Goal: Transaction & Acquisition: Book appointment/travel/reservation

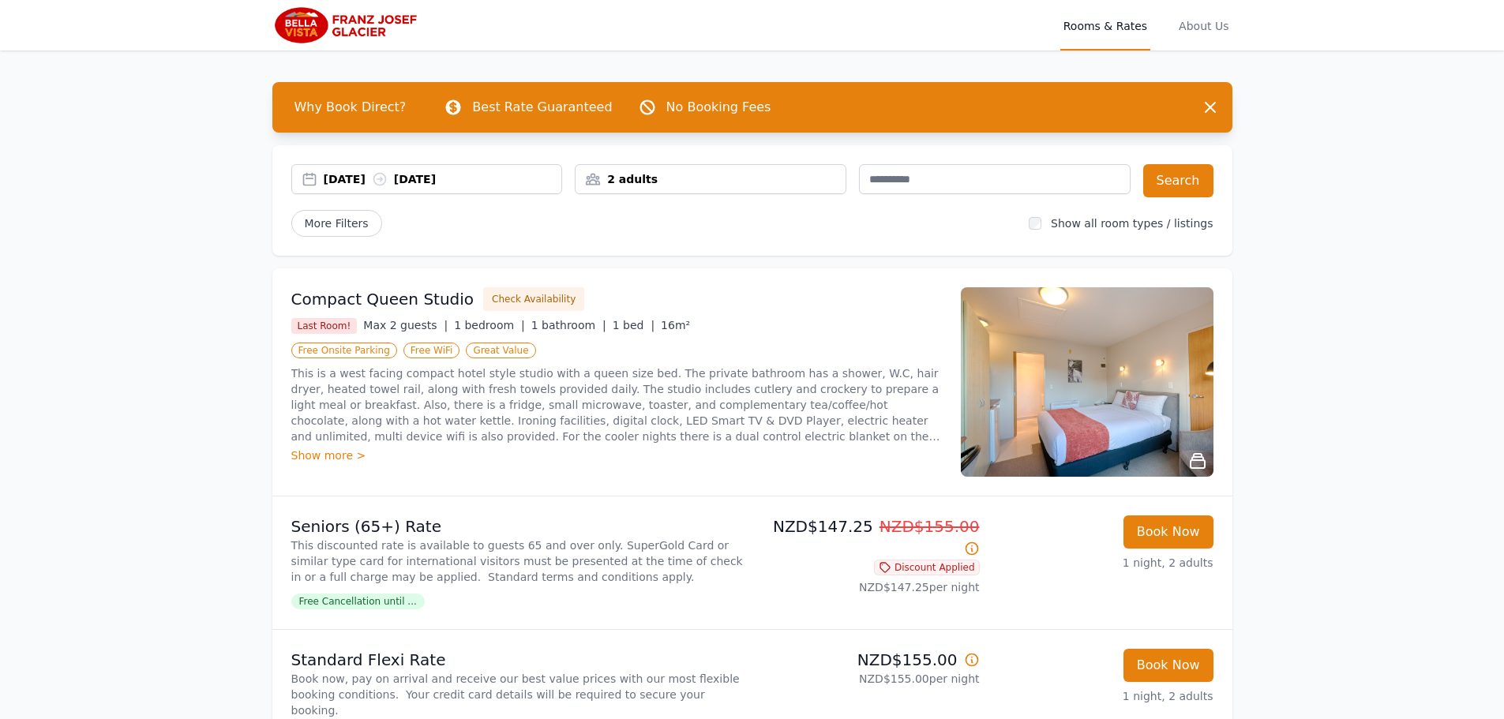
click at [351, 174] on div "[DATE] [DATE]" at bounding box center [443, 179] width 238 height 16
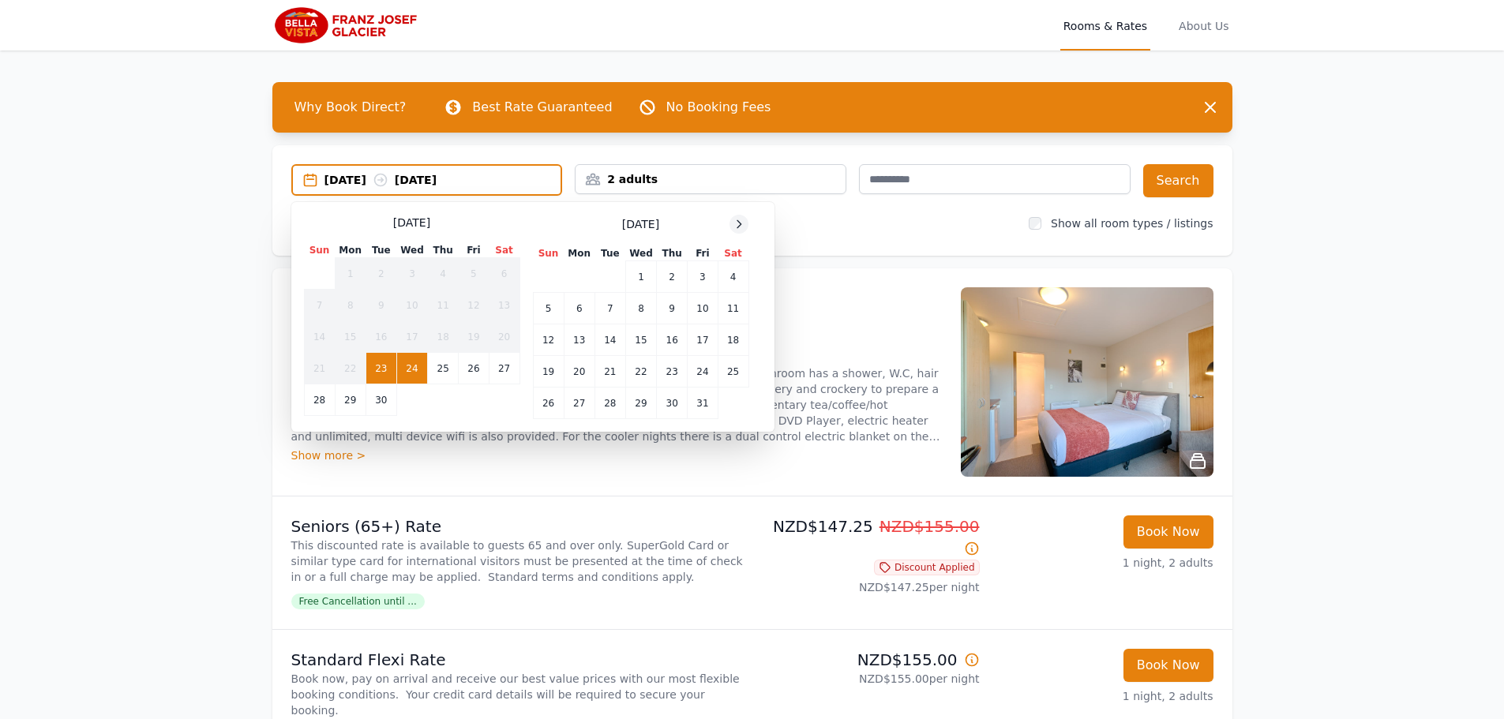
click at [733, 226] on icon at bounding box center [739, 224] width 13 height 13
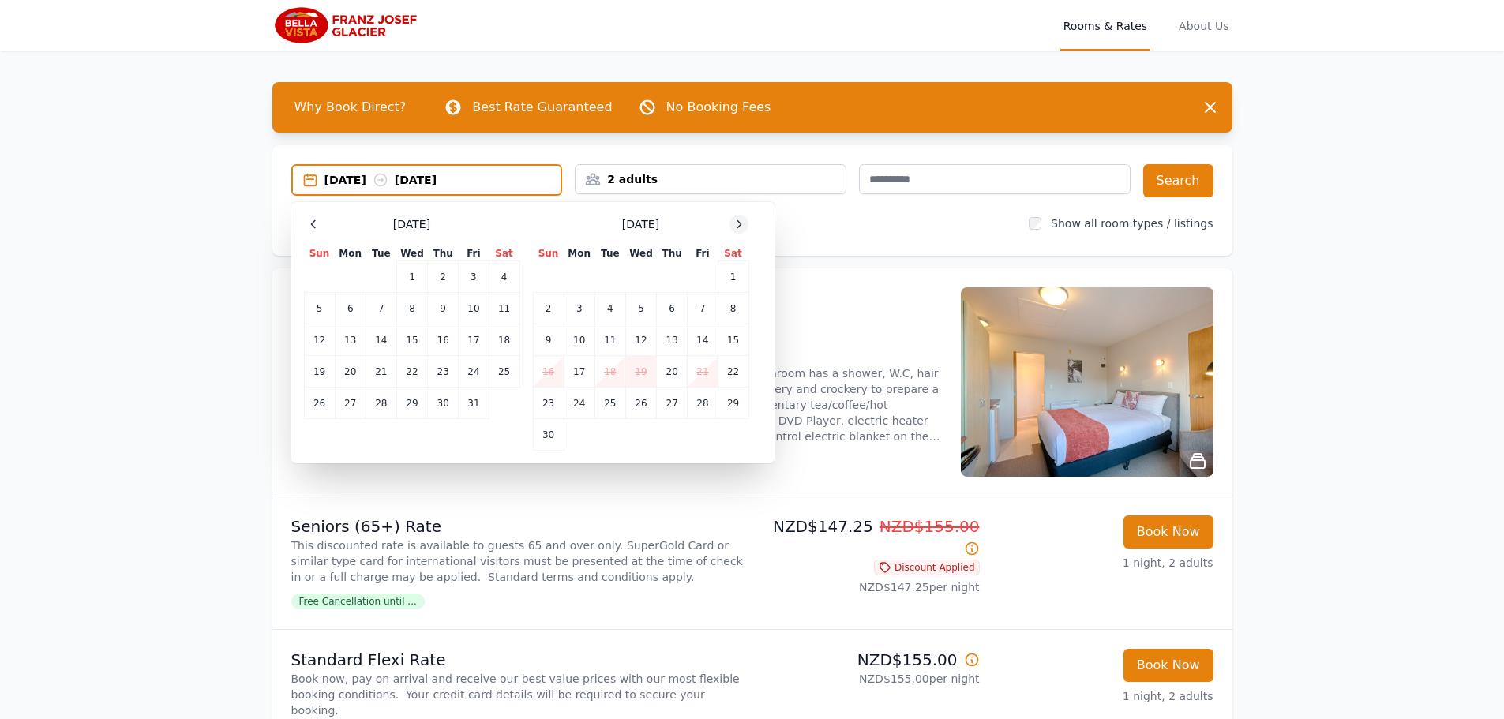
click at [733, 226] on icon at bounding box center [739, 224] width 13 height 13
click at [733, 225] on icon at bounding box center [739, 224] width 13 height 13
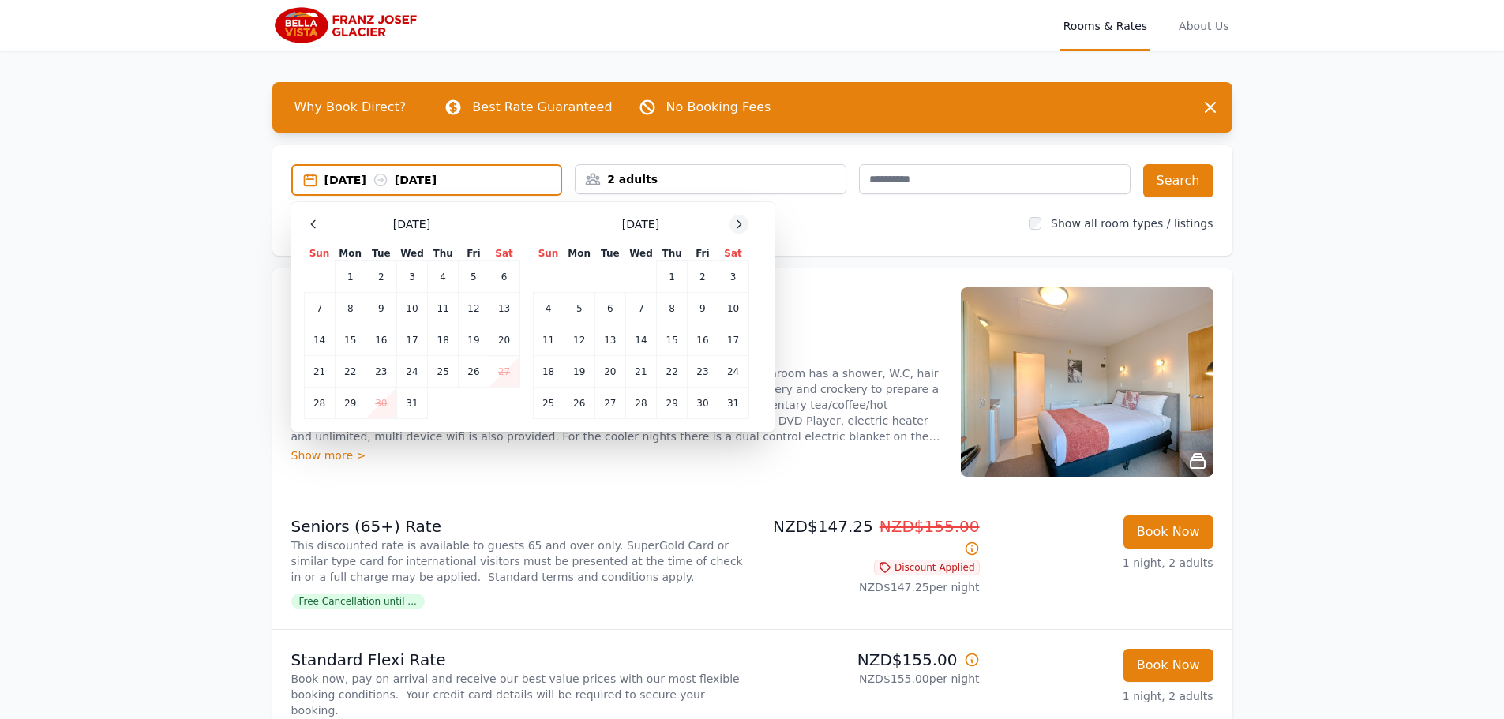
click at [733, 225] on icon at bounding box center [739, 224] width 13 height 13
click at [638, 370] on td "25" at bounding box center [640, 372] width 31 height 32
click at [707, 370] on td "27" at bounding box center [703, 372] width 30 height 32
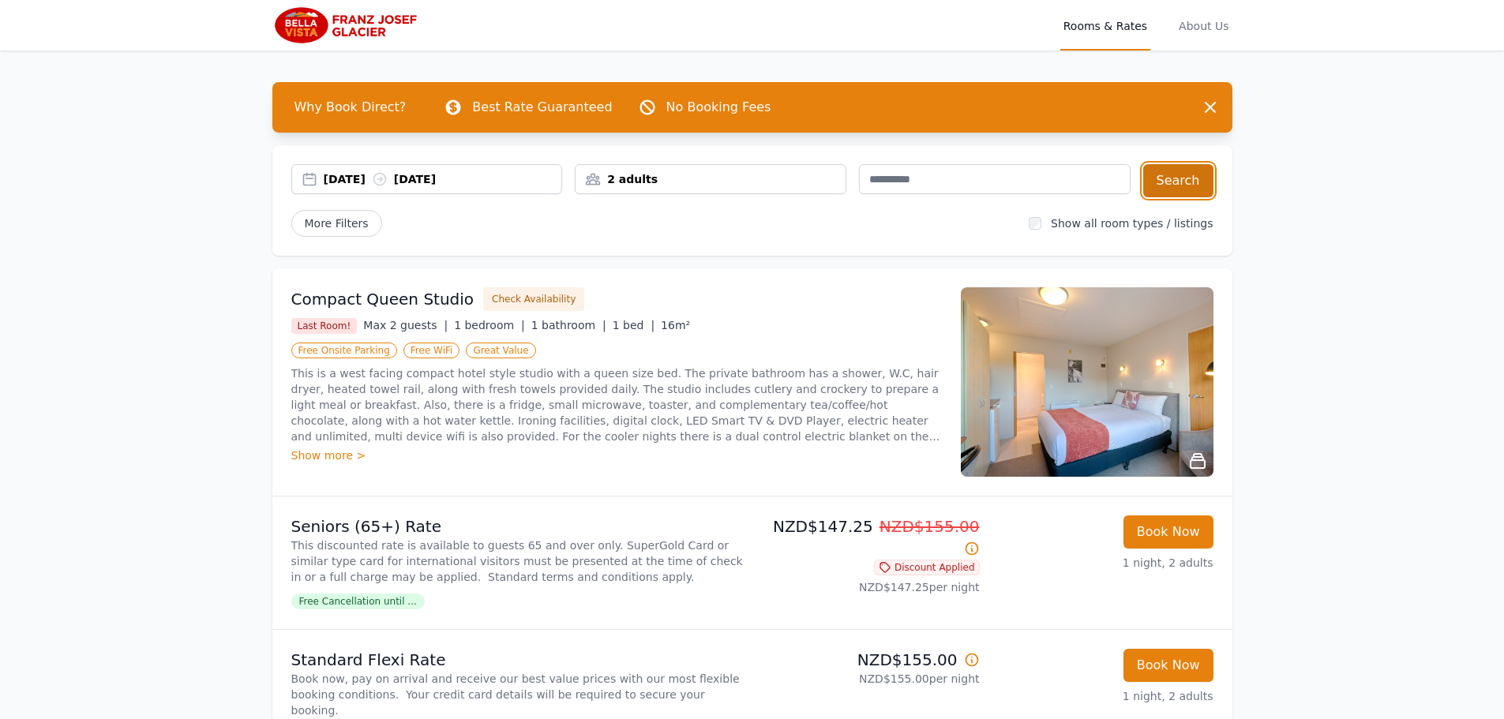
click at [1187, 185] on button "Search" at bounding box center [1178, 180] width 70 height 33
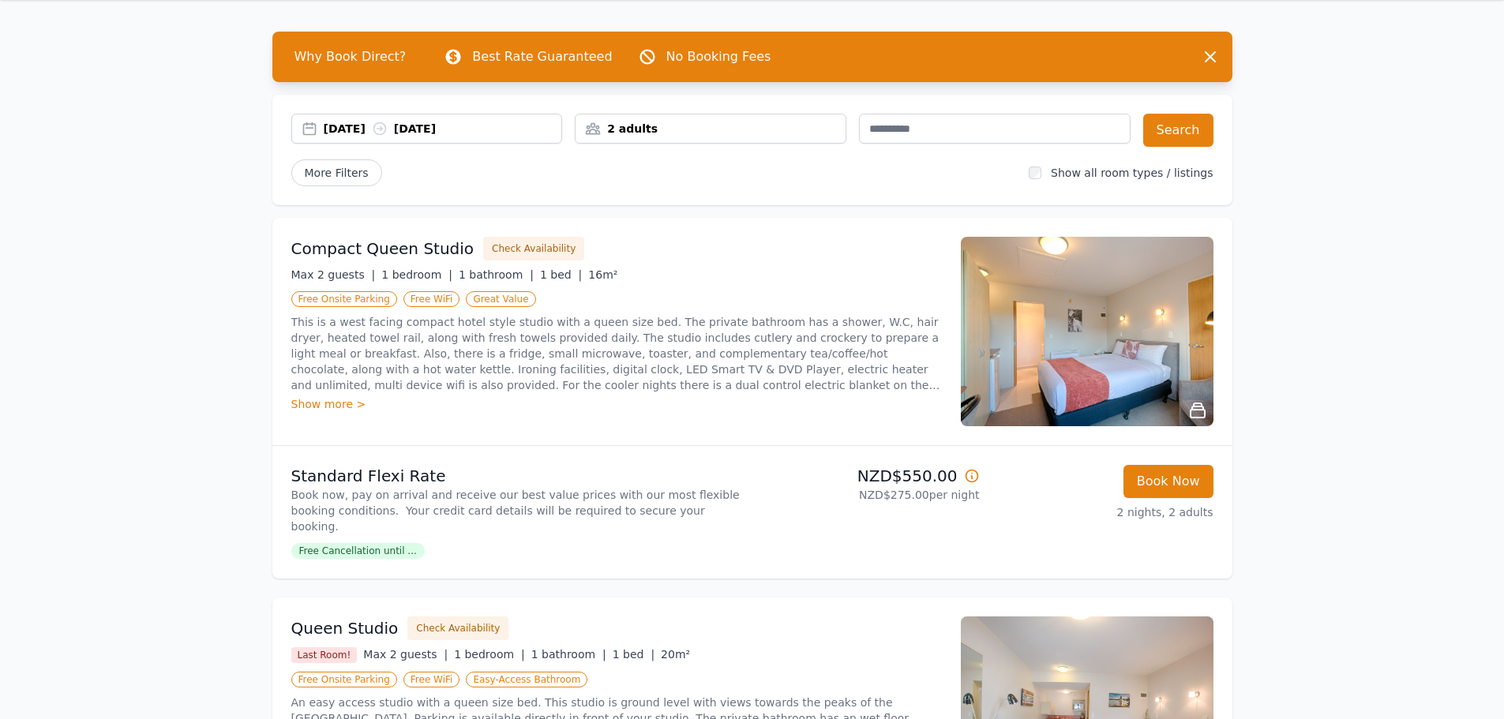
scroll to position [79, 0]
